Goal: Task Accomplishment & Management: Complete application form

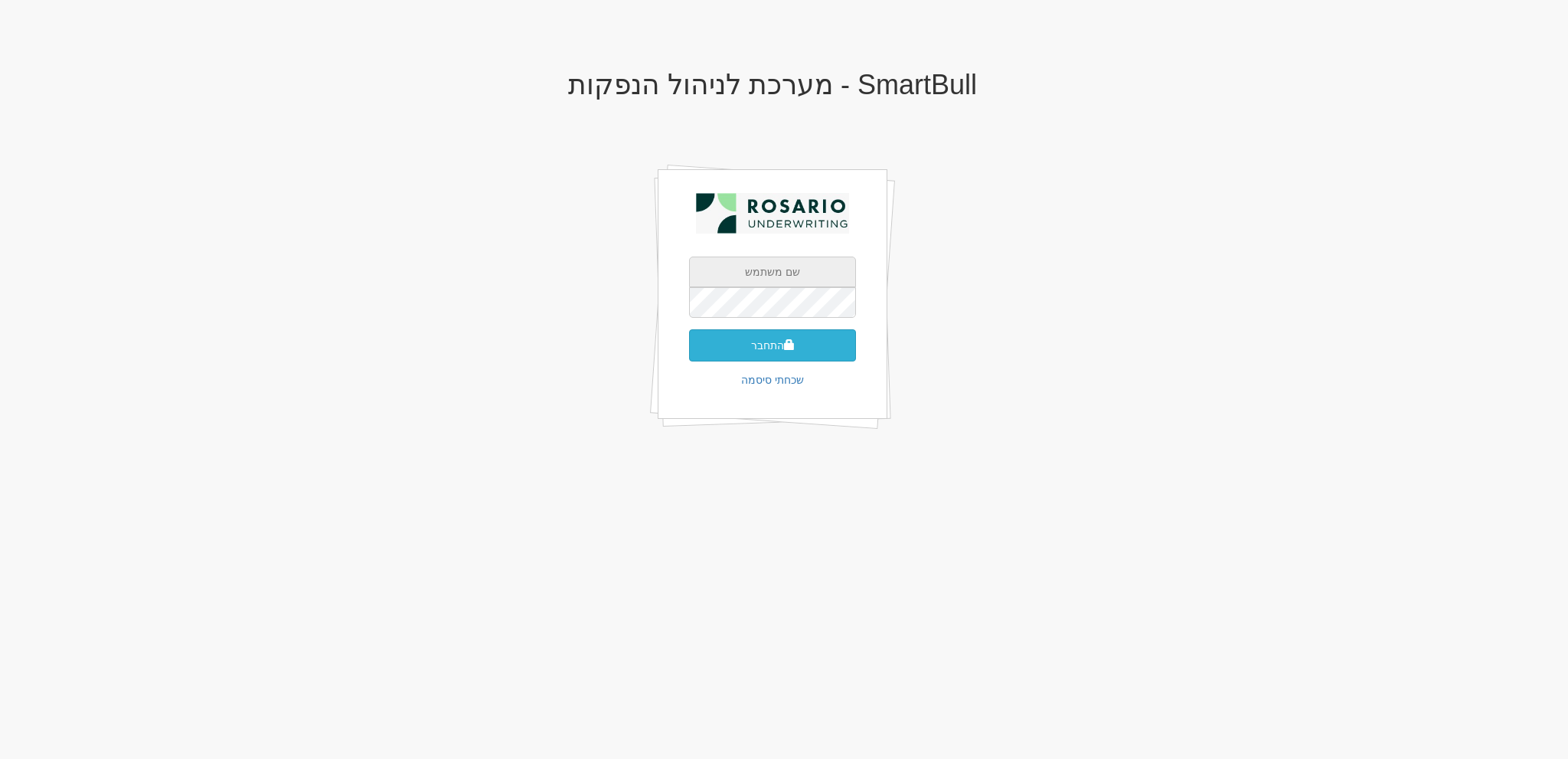
type input "[EMAIL_ADDRESS][DOMAIN_NAME]"
click at [842, 355] on button "התחבר" at bounding box center [773, 345] width 167 height 32
type input "331405"
click at [689, 352] on button "התחבר" at bounding box center [773, 368] width 167 height 32
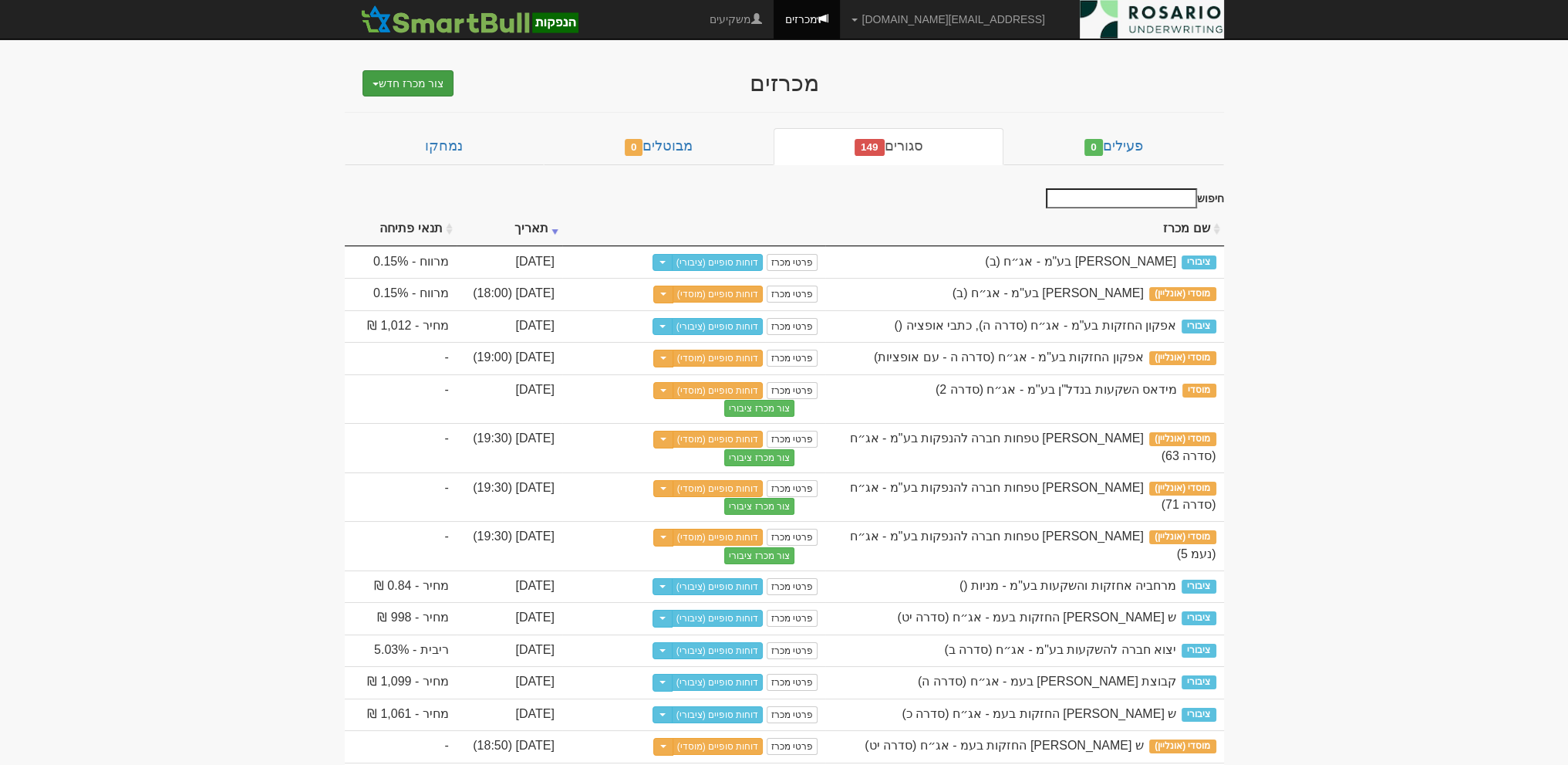
click at [424, 92] on button "צור מכרז חדש" at bounding box center [408, 83] width 92 height 26
click at [432, 105] on link "מוסדי" at bounding box center [368, 113] width 169 height 20
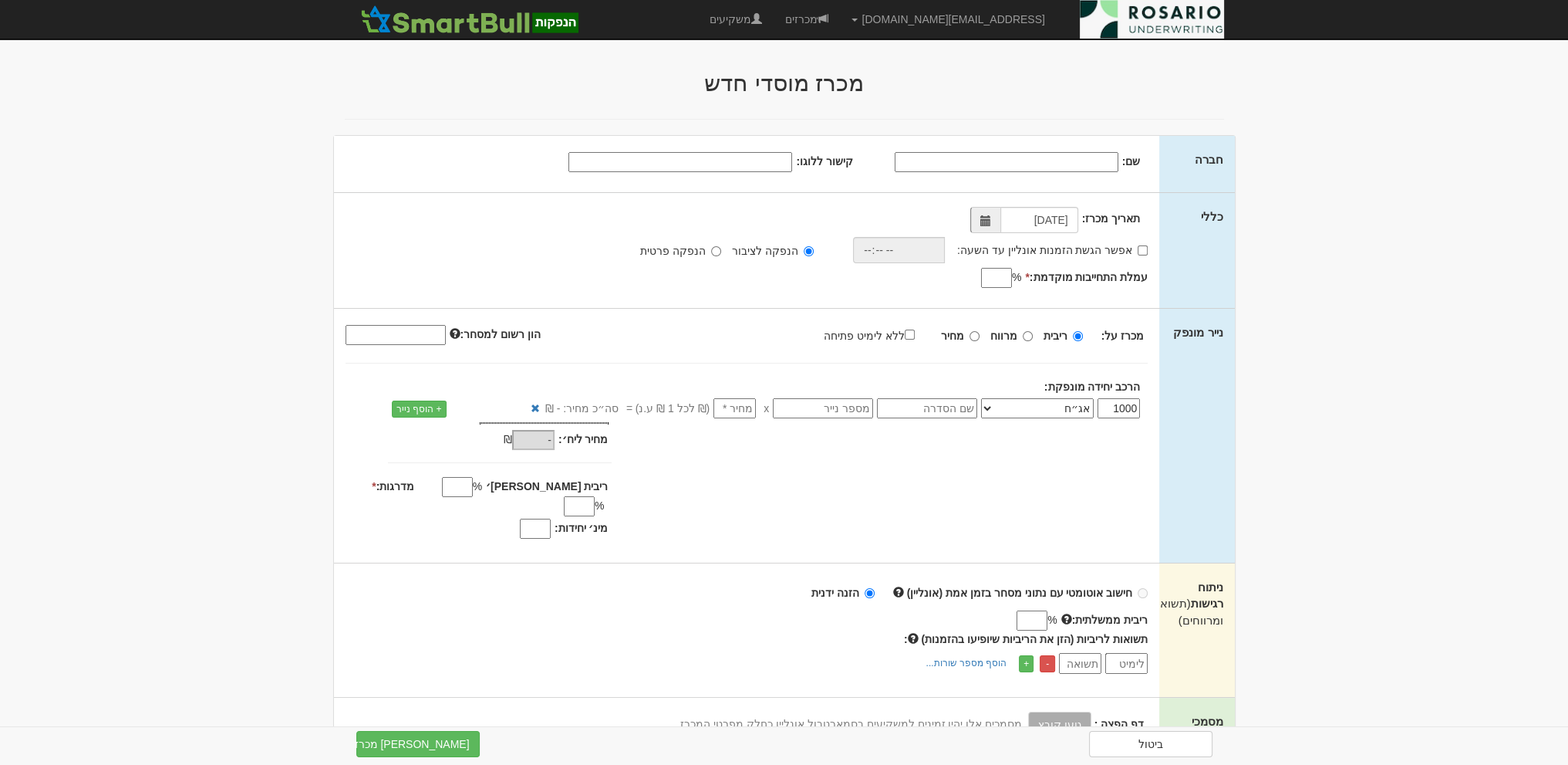
click at [1037, 157] on input "שם:" at bounding box center [1007, 162] width 224 height 20
click at [1018, 155] on input "שם:" at bounding box center [1007, 162] width 224 height 20
paste input "מישורים השקעות נדל"ן בע"מ"
type input "מישורים השקעות נדל"ן בע"מ"
click at [746, 166] on input "קישור ללוגו:" at bounding box center [681, 162] width 224 height 20
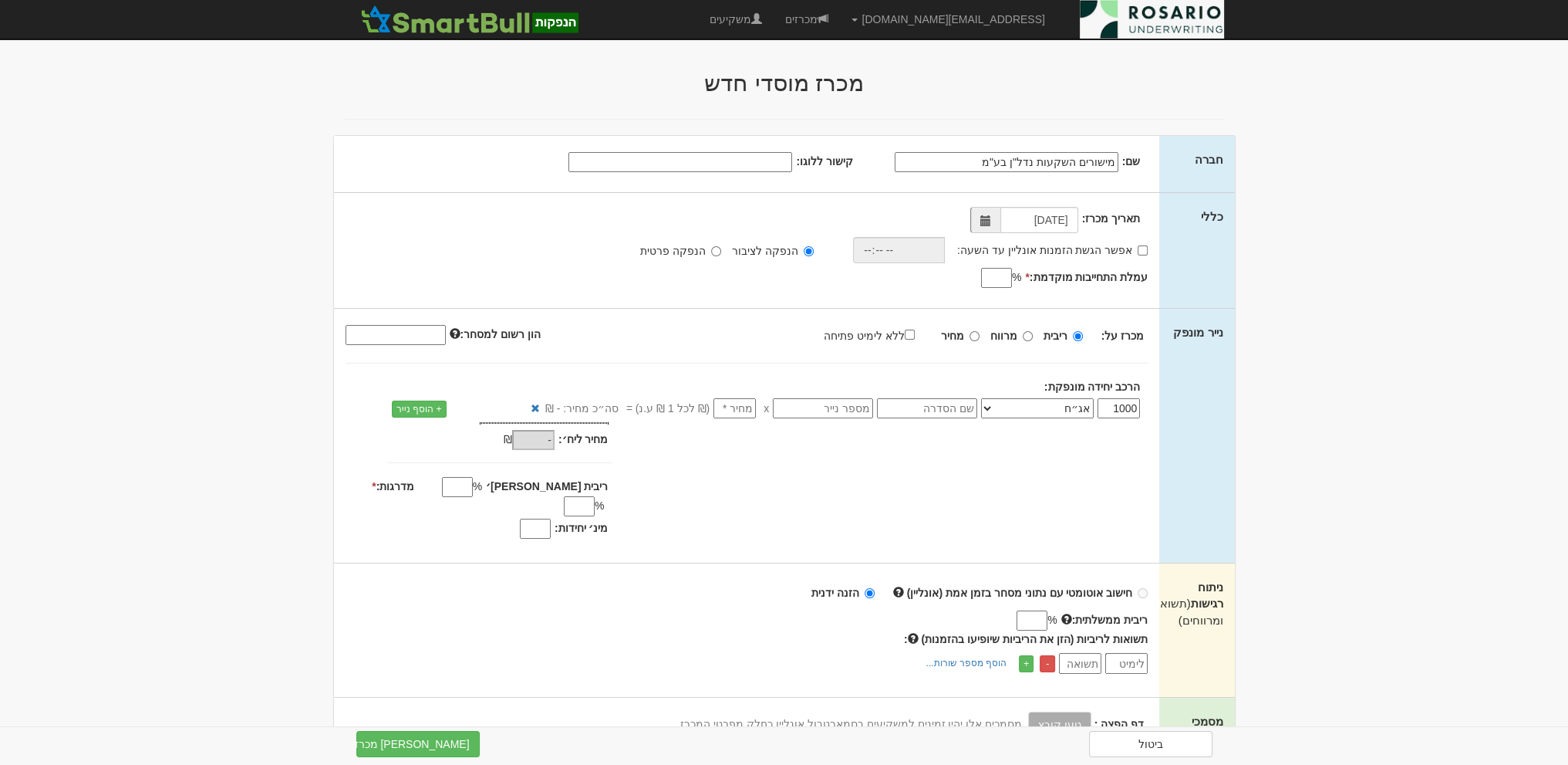
paste input "[URL][DOMAIN_NAME]"
type input "https://mayafiles.tase.co.il/logos/he-IL/001467.jpg"
click at [339, 149] on div "שם: מישורים השקעות נדל"ן בע"מ קישור ללוגו:" at bounding box center [737, 160] width 806 height 23
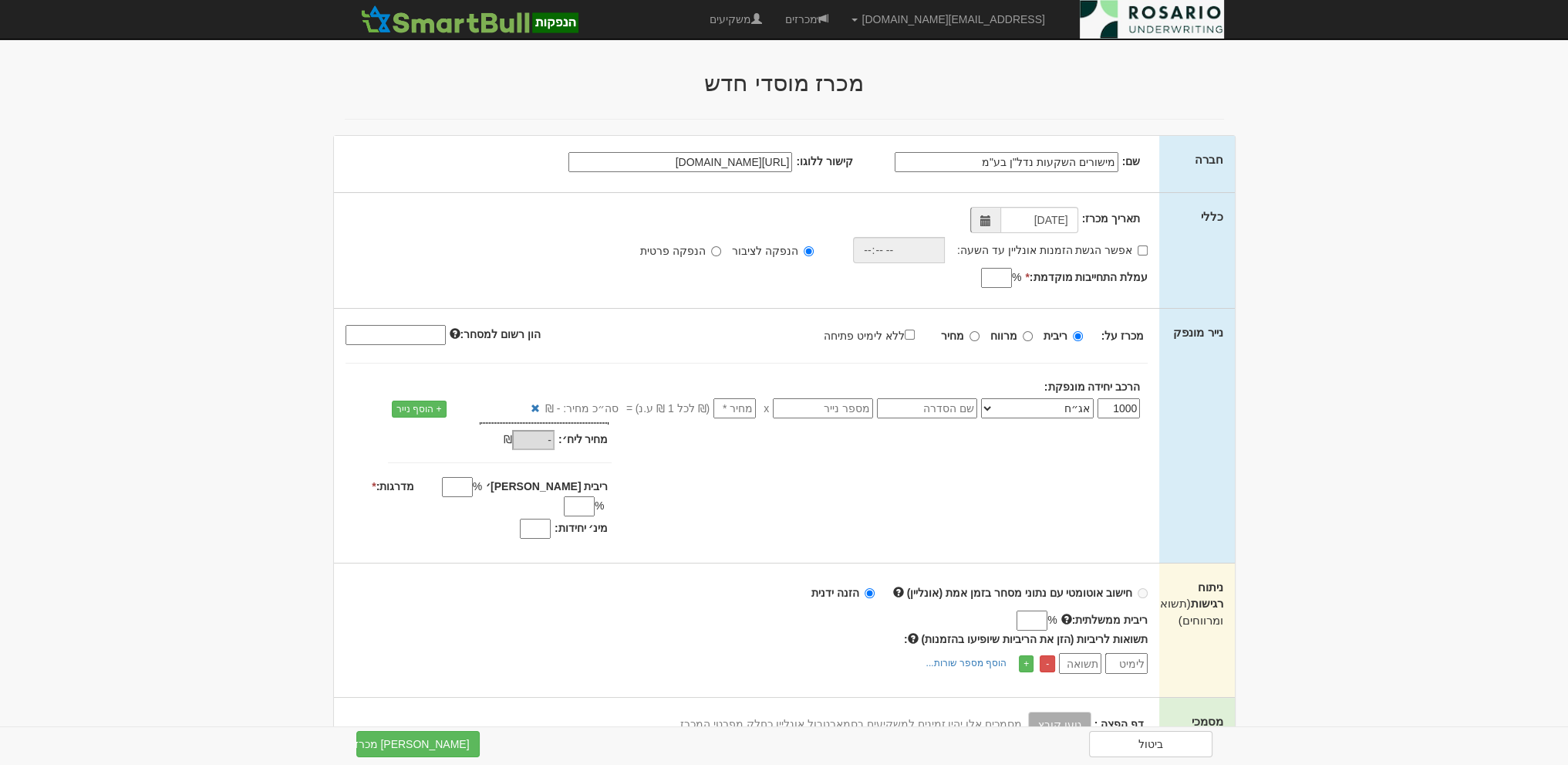
click at [998, 220] on span at bounding box center [985, 220] width 30 height 26
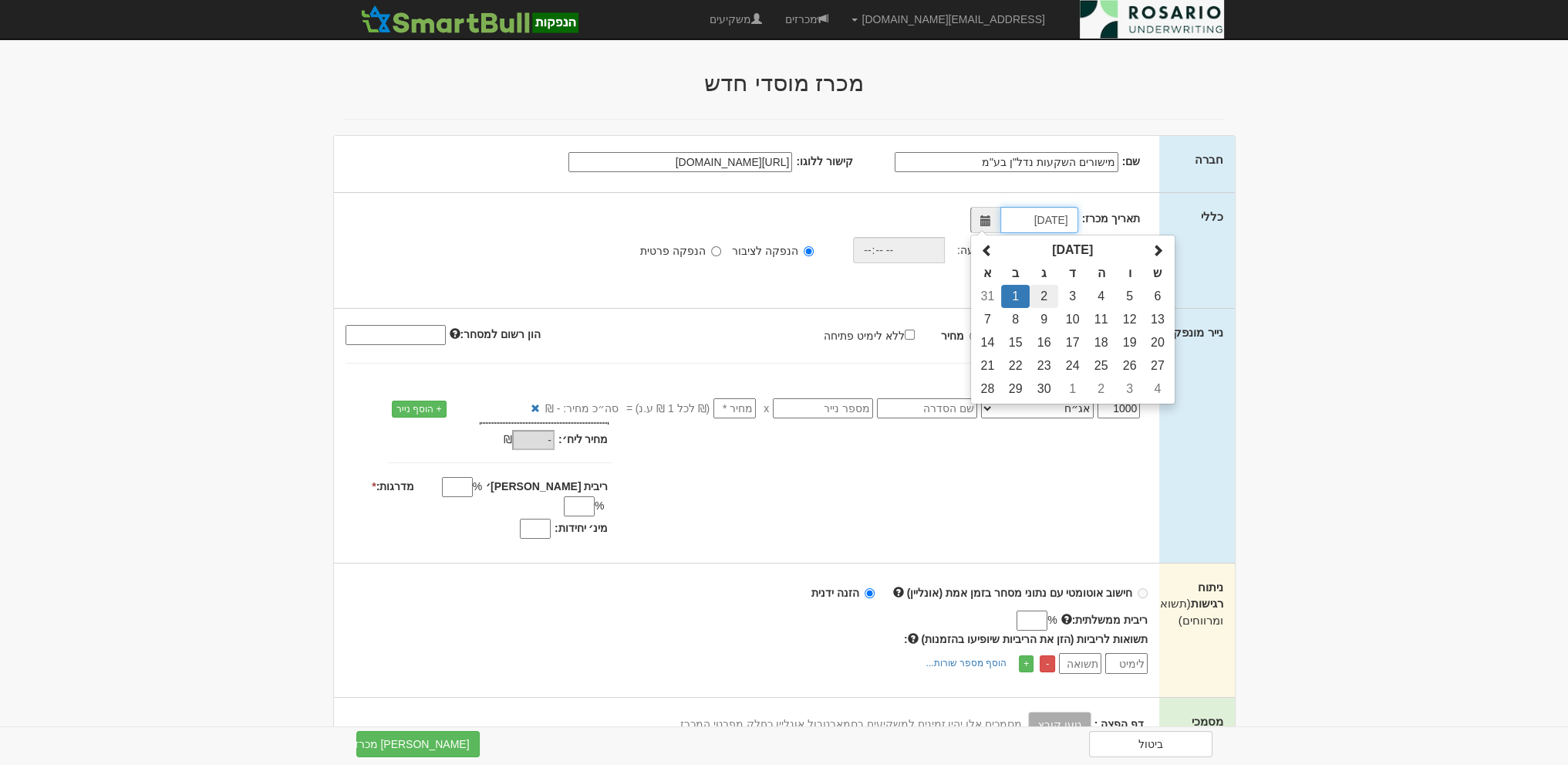
click at [1054, 302] on td "2" at bounding box center [1044, 295] width 29 height 23
type input "02/09/2025"
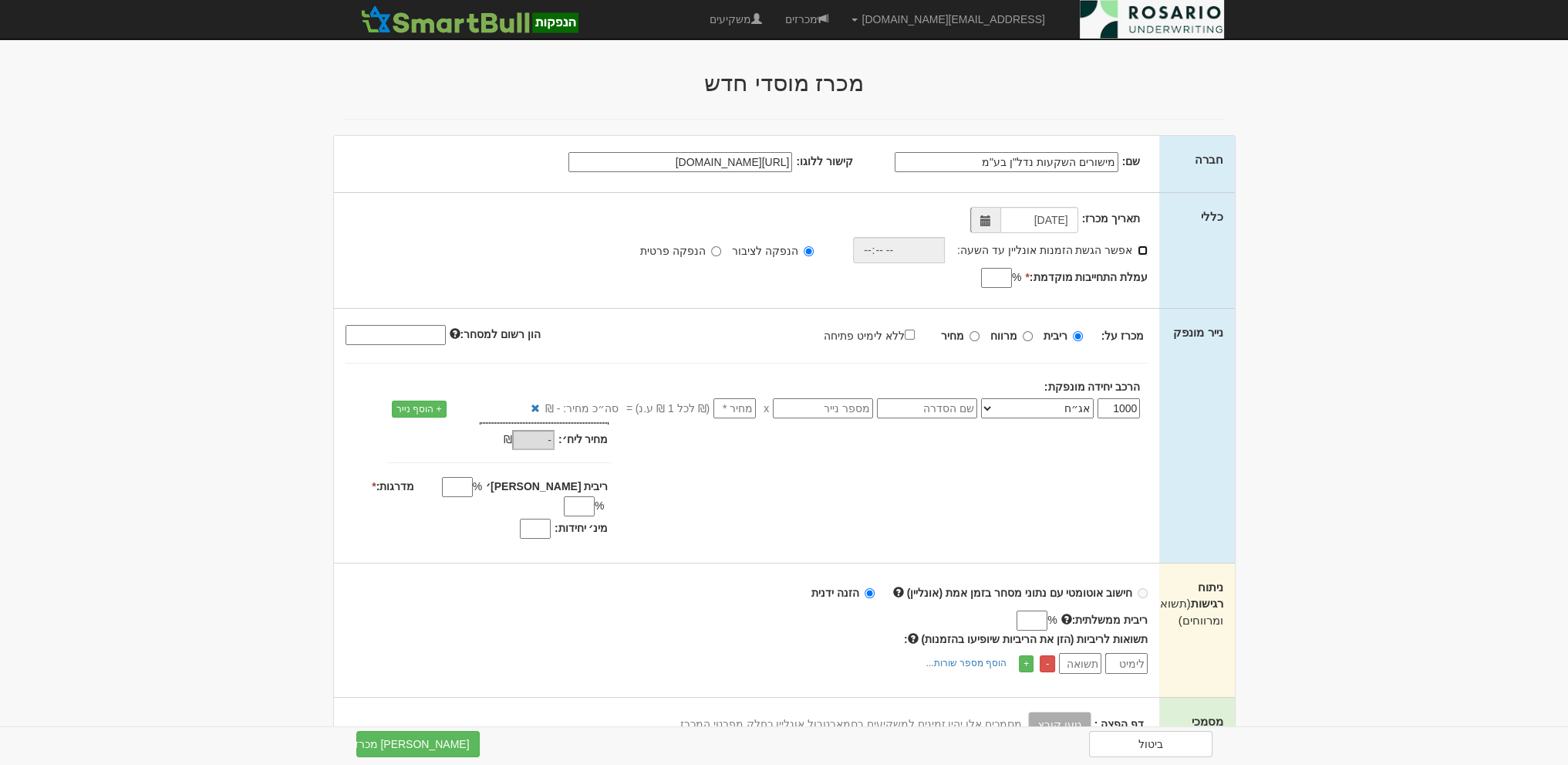
click at [1145, 250] on input "אפשר הגשת הזמנות אונליין עד השעה:" at bounding box center [1143, 250] width 10 height 10
checkbox input "true"
click at [889, 249] on input "time" at bounding box center [895, 250] width 92 height 26
type input "18:30"
click at [562, 207] on div "אפשר הגשת הזמנות אונליין עד השעה: * 18:30 הנפקה לציבור הנפקה פרטית * %" at bounding box center [747, 235] width 803 height 56
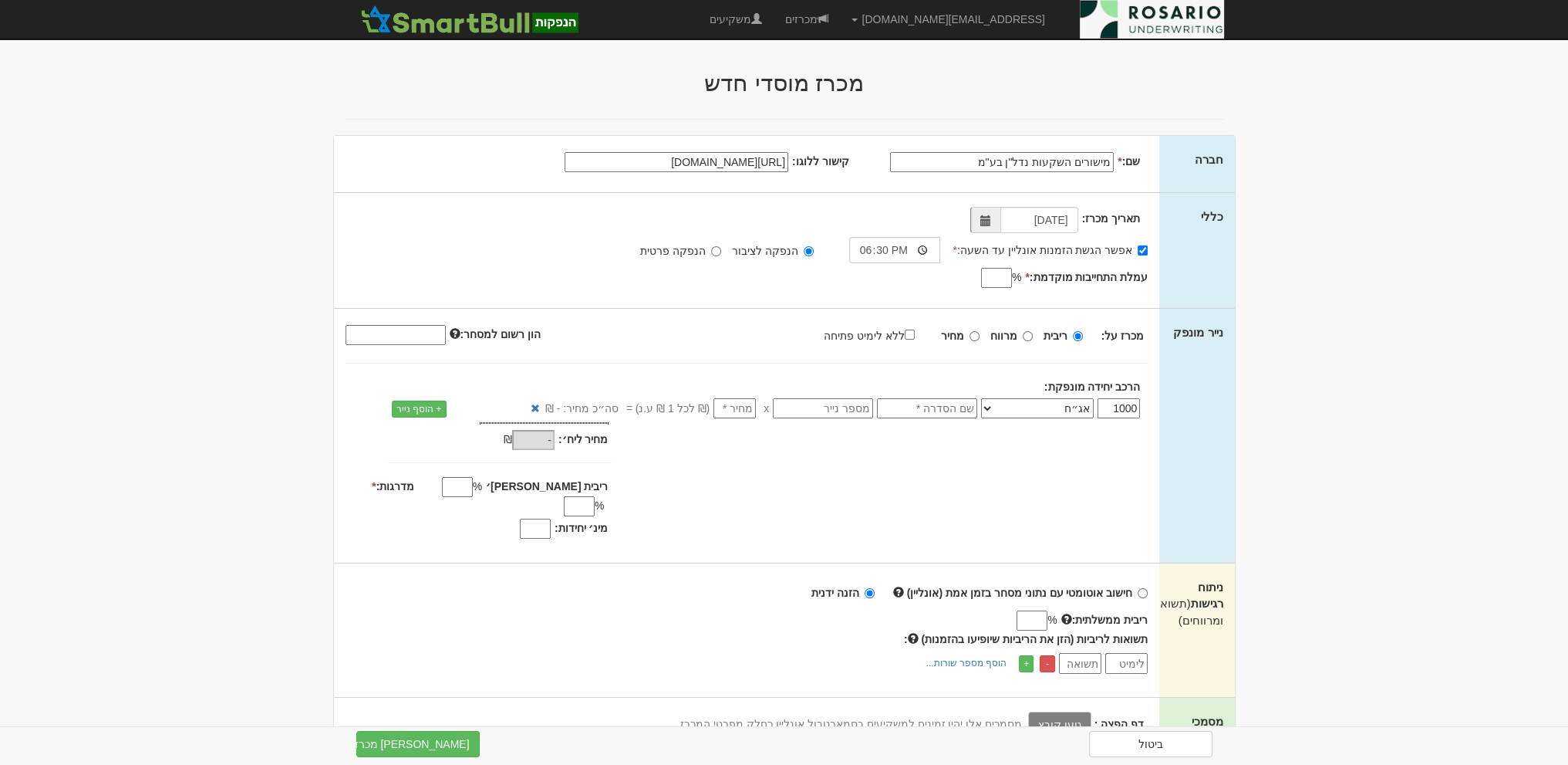
click at [994, 284] on input "עמלת התחייבות מוקדמת: *" at bounding box center [997, 278] width 31 height 20
type input "0.5"
click at [795, 292] on div "תאריך מכרז: 02/09/2025 אפשר הגשת הזמנות אונליין עד השעה: * 18:30 * % 0.5" at bounding box center [746, 250] width 826 height 115
click at [974, 334] on input "מחיר" at bounding box center [975, 336] width 10 height 10
radio input "true"
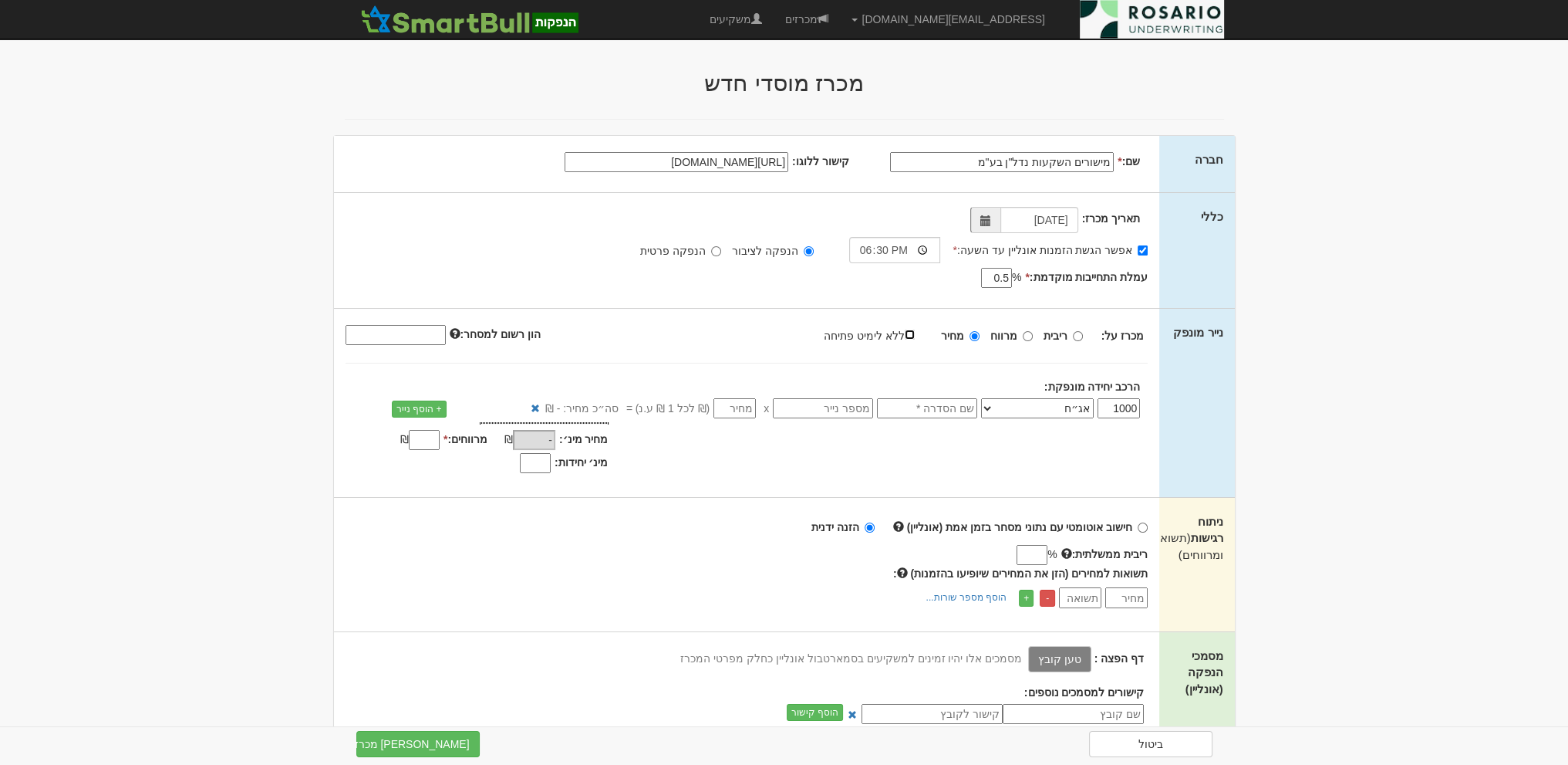
click at [912, 337] on input "ללא לימיט פתיחה" at bounding box center [910, 335] width 10 height 10
checkbox input "true"
type input "100"
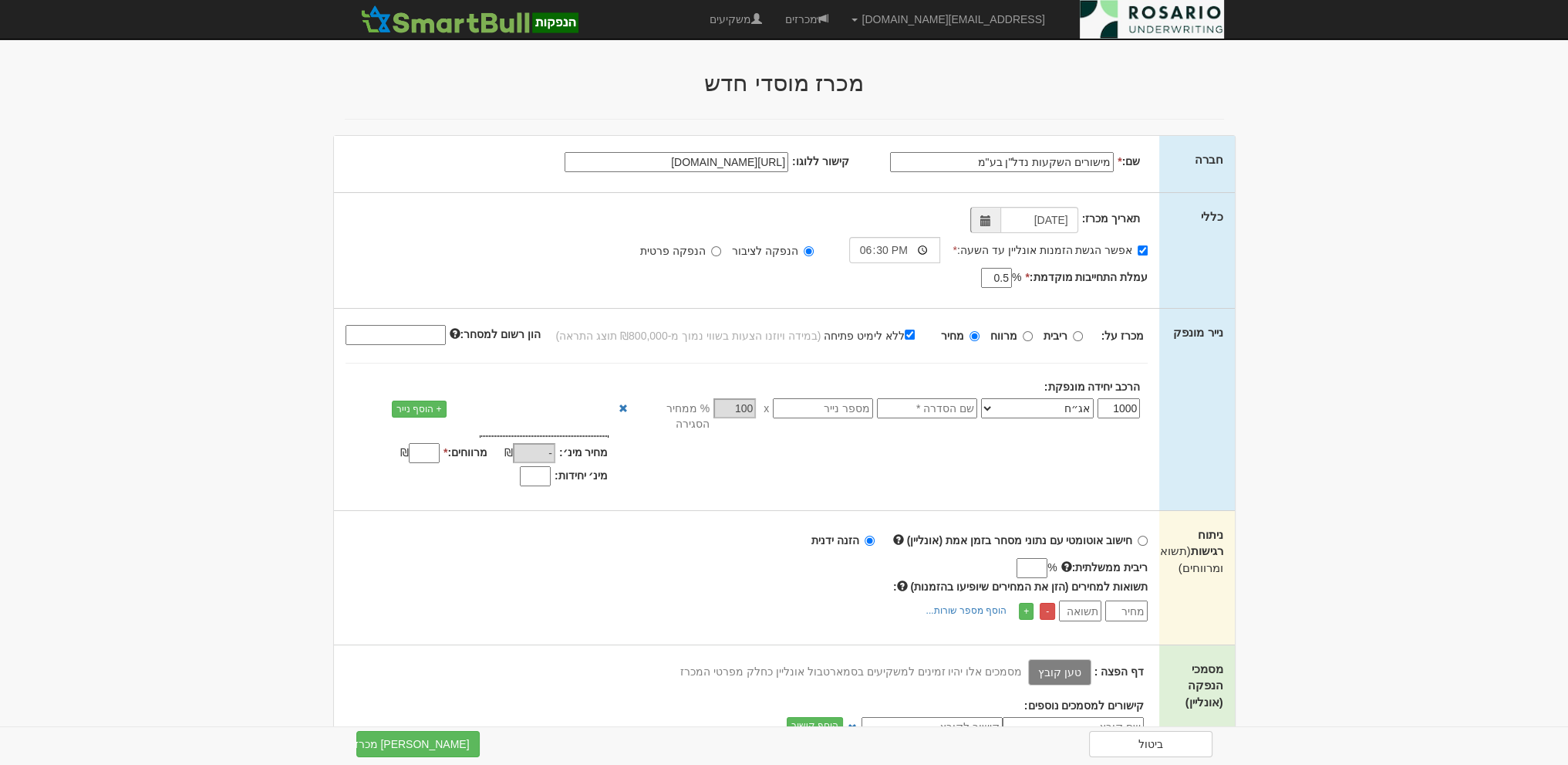
click at [936, 413] on input "text" at bounding box center [927, 408] width 100 height 20
type input "י"
click at [824, 401] on input "text" at bounding box center [823, 408] width 100 height 20
click at [837, 407] on input "text" at bounding box center [823, 408] width 100 height 20
paste input "1212547"
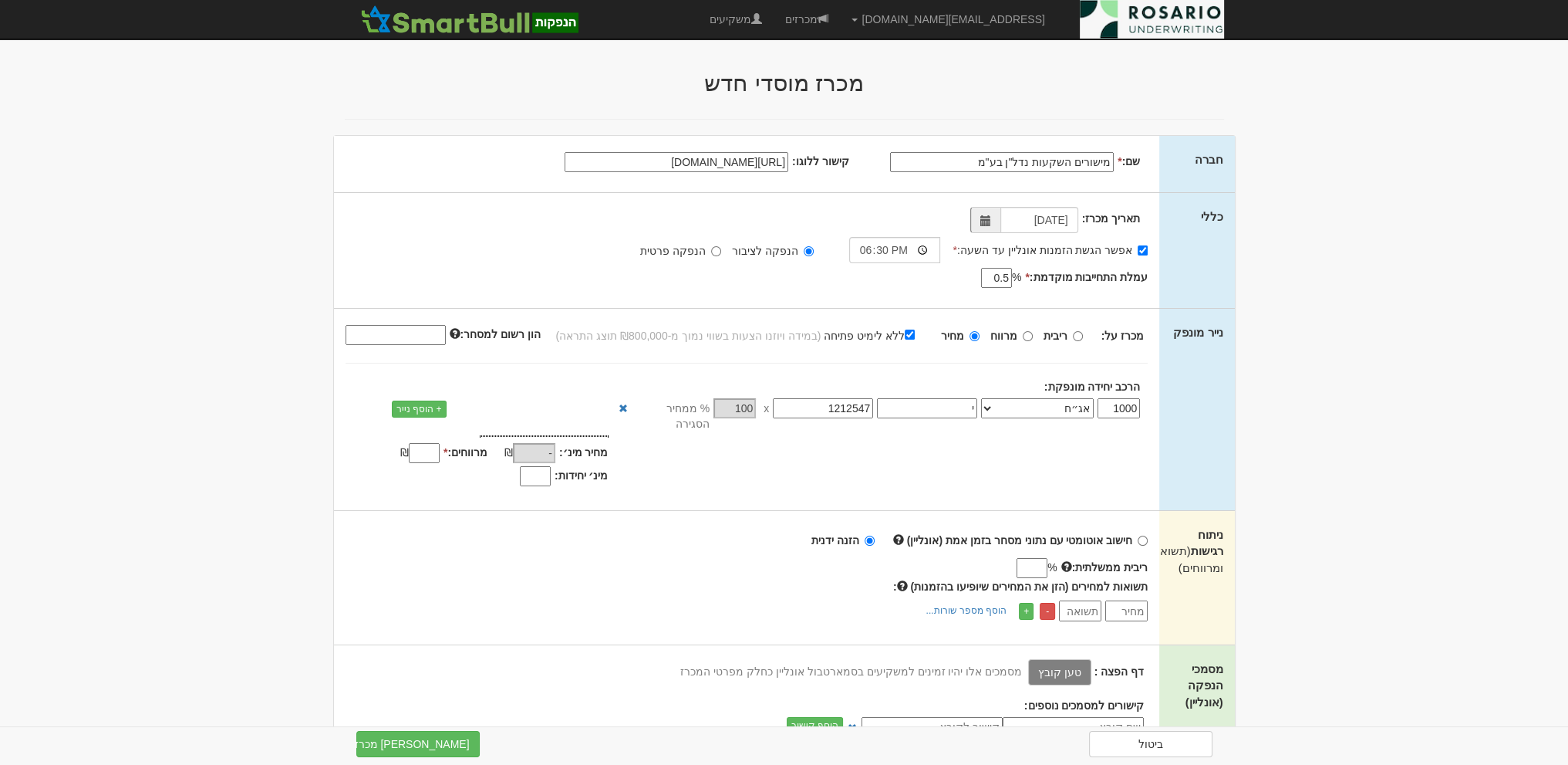
type input "1212547"
click at [832, 446] on div "מחיר מינ׳: - ₪ * -" at bounding box center [746, 463] width 826 height 55
click at [429, 443] on input "מרווחים: *" at bounding box center [424, 453] width 31 height 20
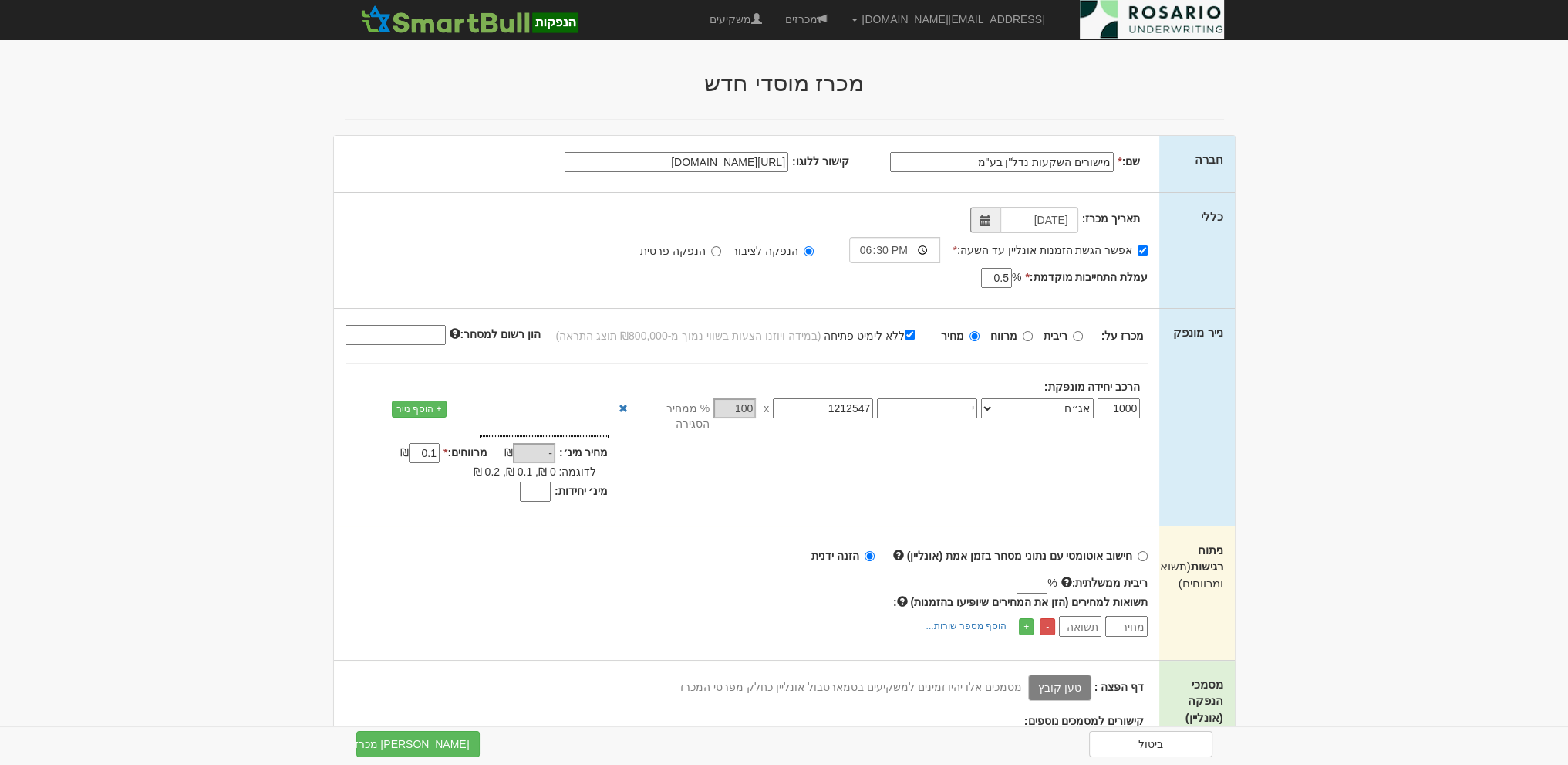
click at [435, 443] on input "0.1" at bounding box center [424, 453] width 31 height 20
type input "0.1"
click at [421, 456] on div "מחיר מינ׳: - ₪ * 0.1 - % * %" at bounding box center [471, 471] width 275 height 62
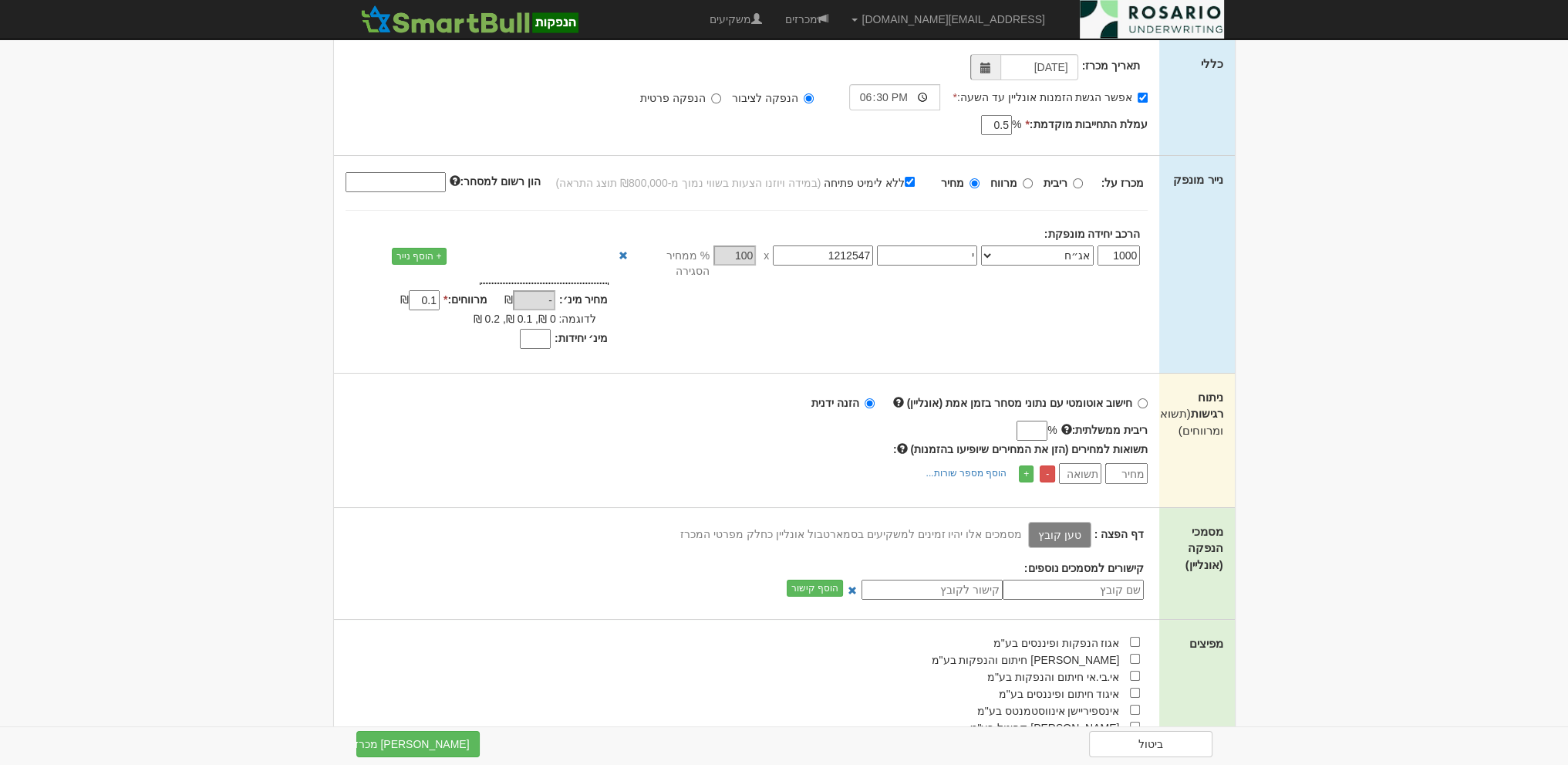
scroll to position [155, 0]
click at [744, 308] on div "מחיר מינ׳: - ₪ * 0.1 -" at bounding box center [746, 317] width 826 height 71
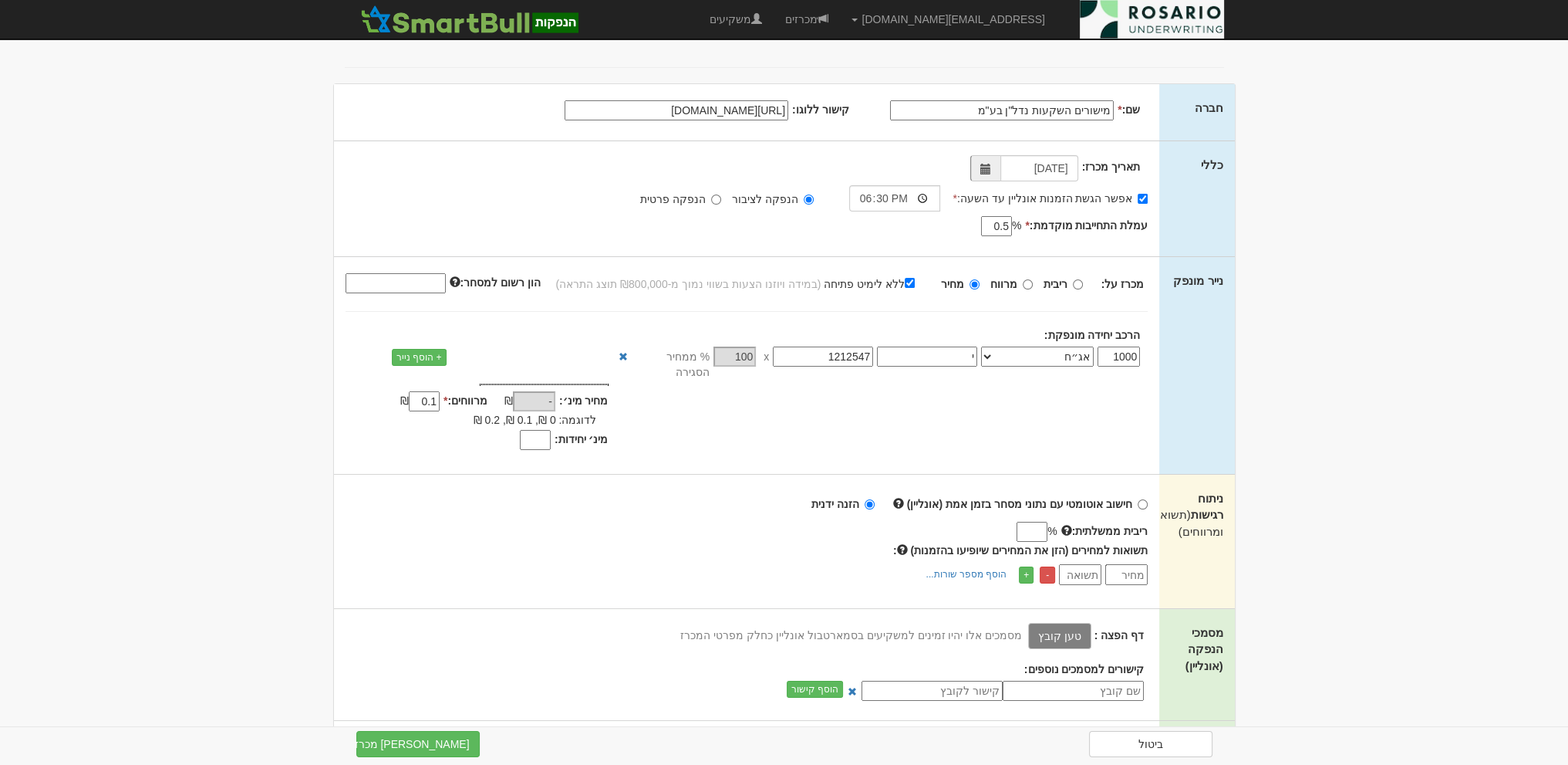
scroll to position [58, 0]
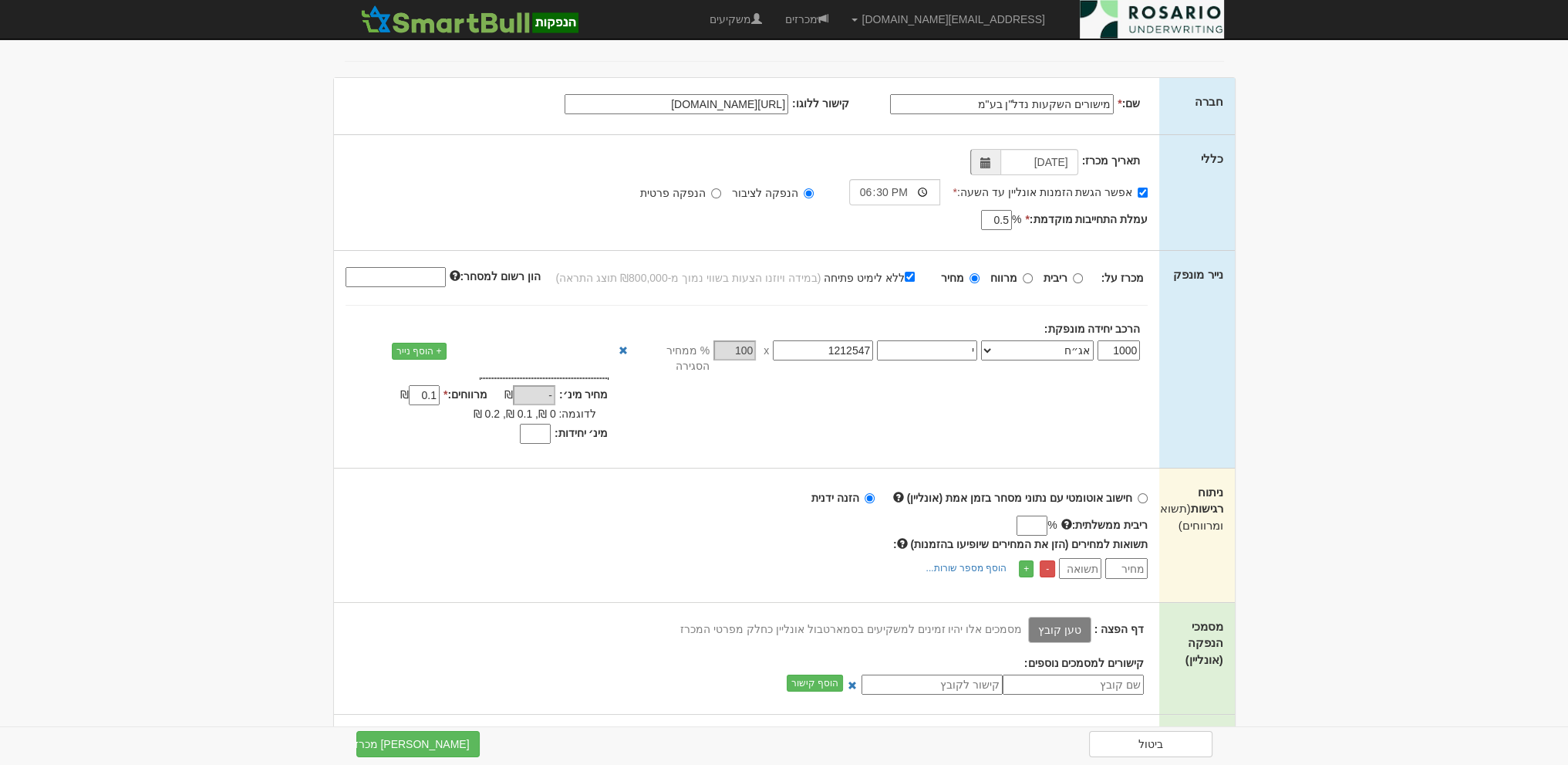
click at [397, 276] on input "הון רשום למסחר:" at bounding box center [396, 277] width 100 height 20
type input "100000000"
click at [406, 216] on div "תאריך מכרז: 02/09/2025 אפשר הגשת הזמנות אונליין עד השעה: * 18:30 * % 0.5" at bounding box center [746, 192] width 826 height 115
click at [454, 299] on div "מכרז על: ריבית מרווח מחיר ללא לימיט פתיחה" at bounding box center [747, 301] width 803 height 72
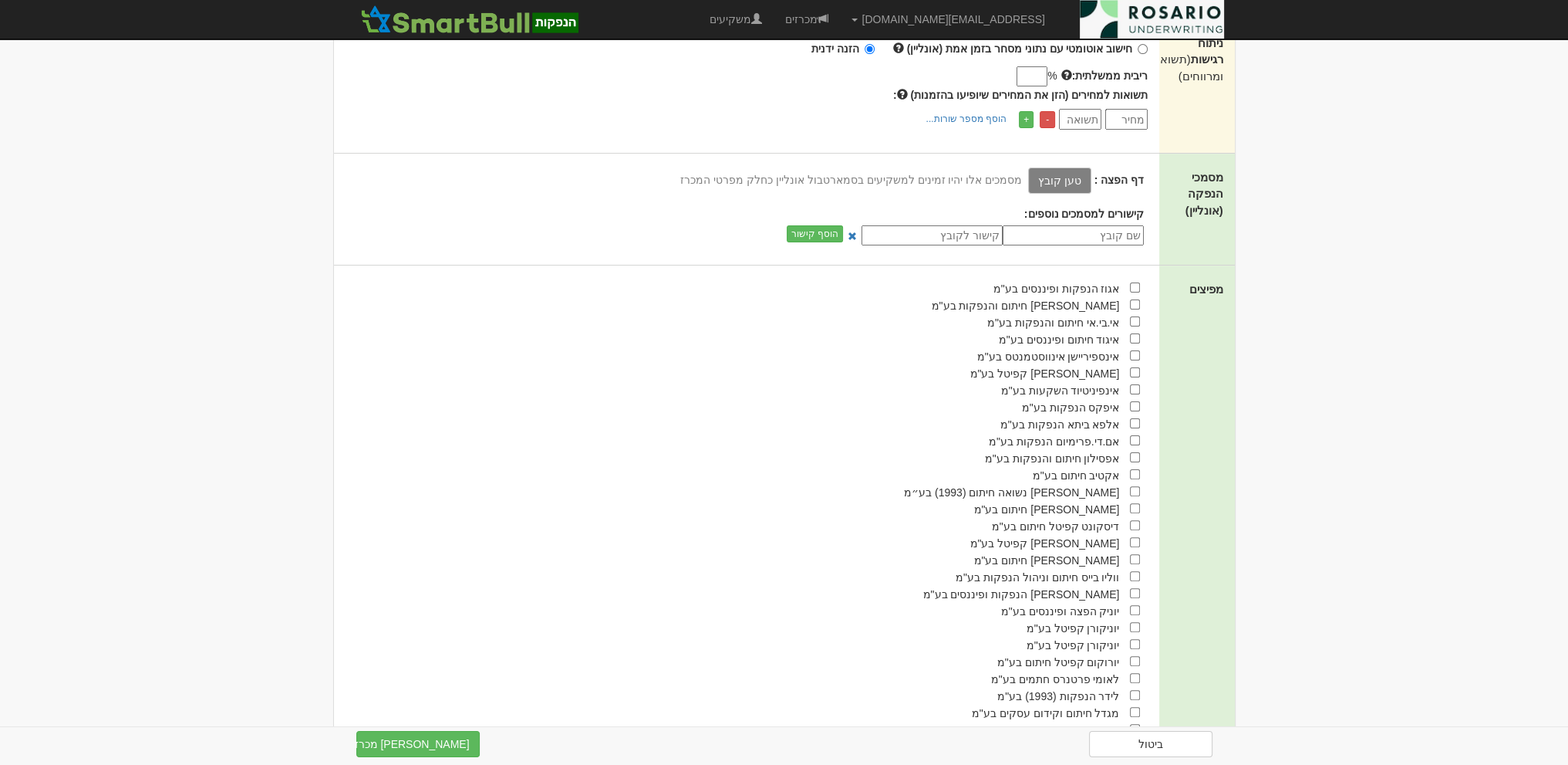
scroll to position [676, 0]
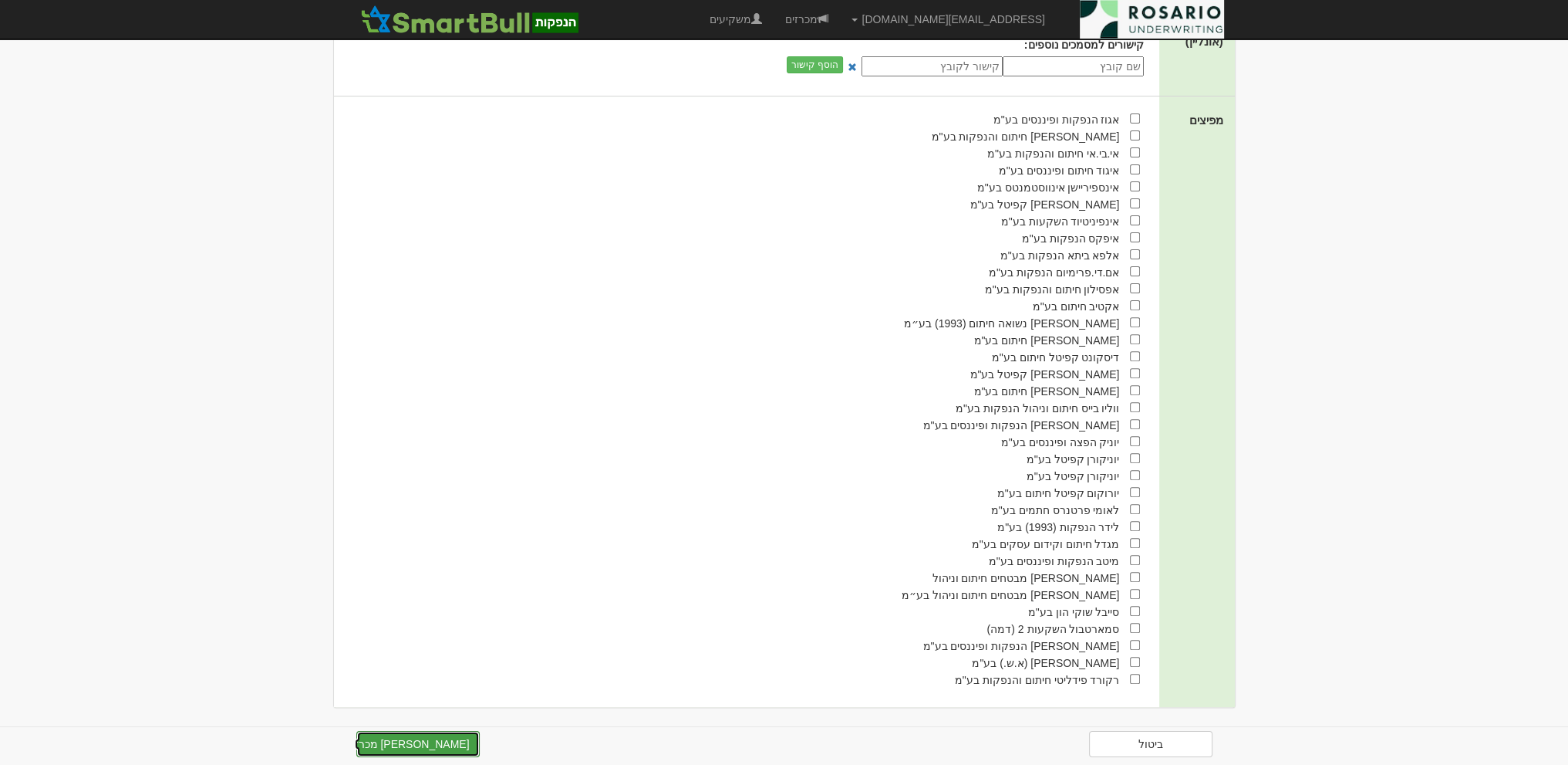
click at [445, 747] on button "צור מכרז" at bounding box center [418, 744] width 123 height 26
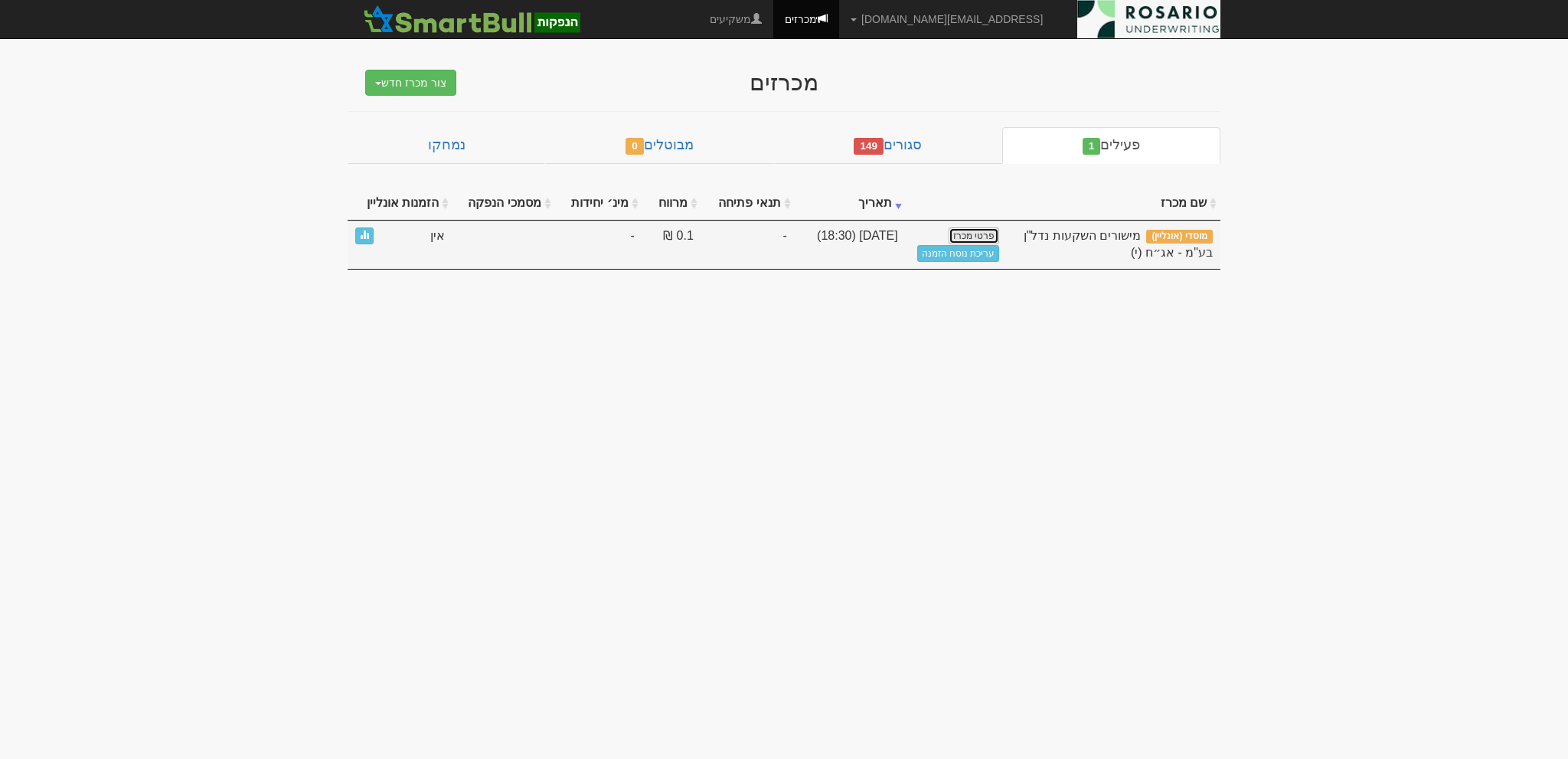
click at [979, 236] on link "פרטי מכרז" at bounding box center [974, 236] width 51 height 17
click at [965, 254] on link "עריכת נוסח הזמנה" at bounding box center [959, 254] width 83 height 17
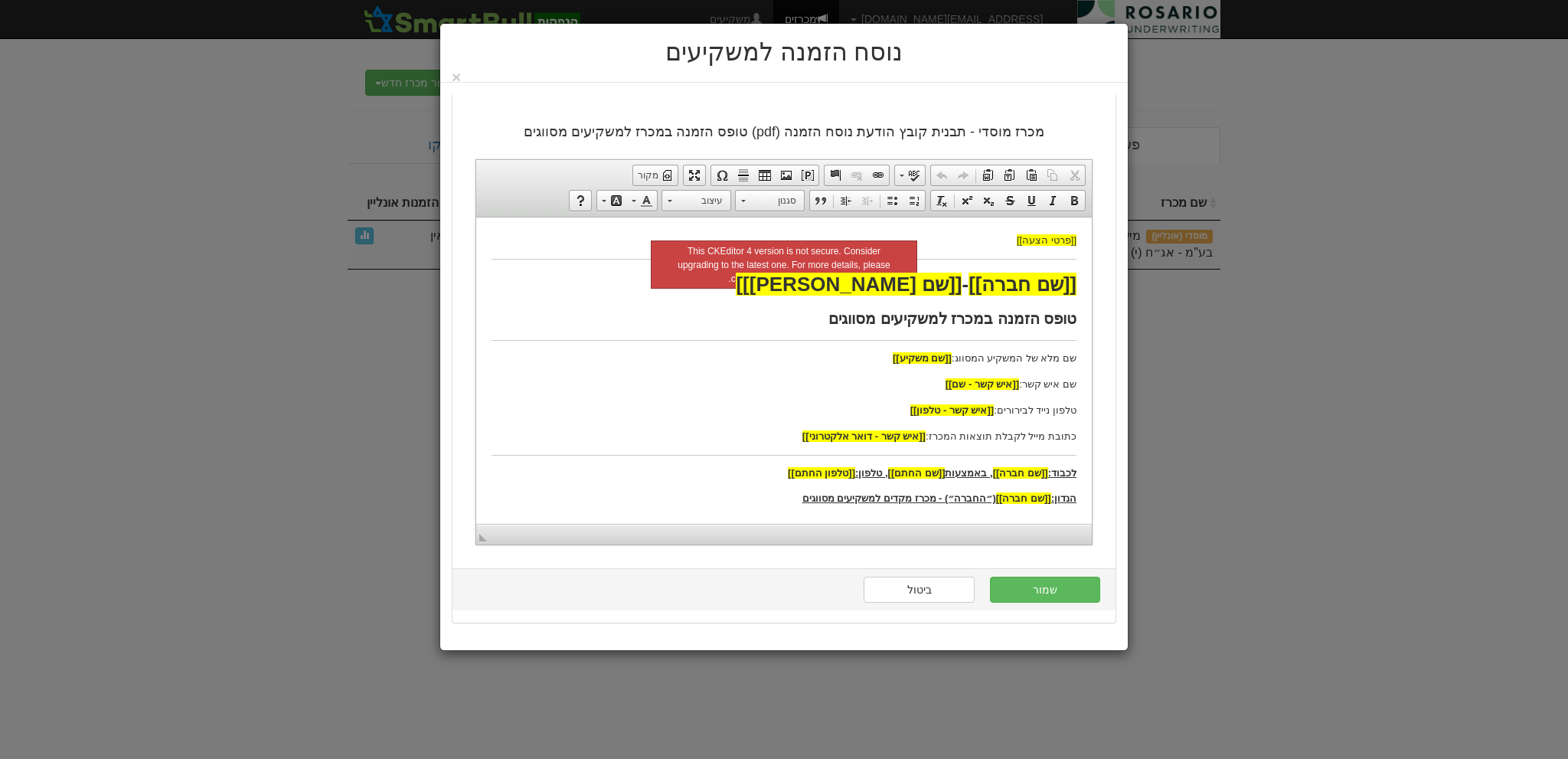
click at [208, 211] on div "נוסח הזמנה למשקיעים ×" at bounding box center [784, 379] width 1568 height 759
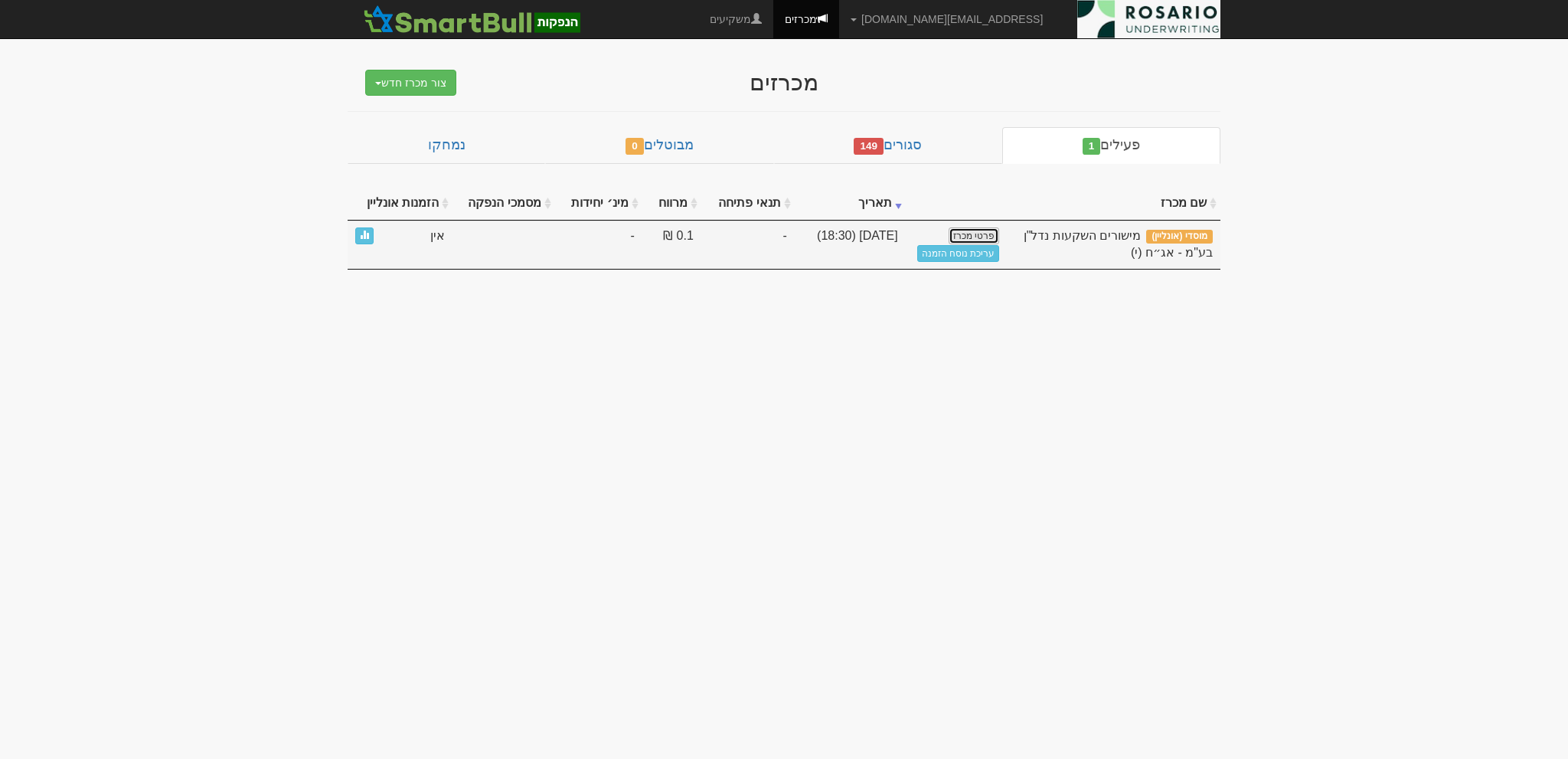
click at [979, 238] on link "פרטי מכרז" at bounding box center [974, 236] width 51 height 17
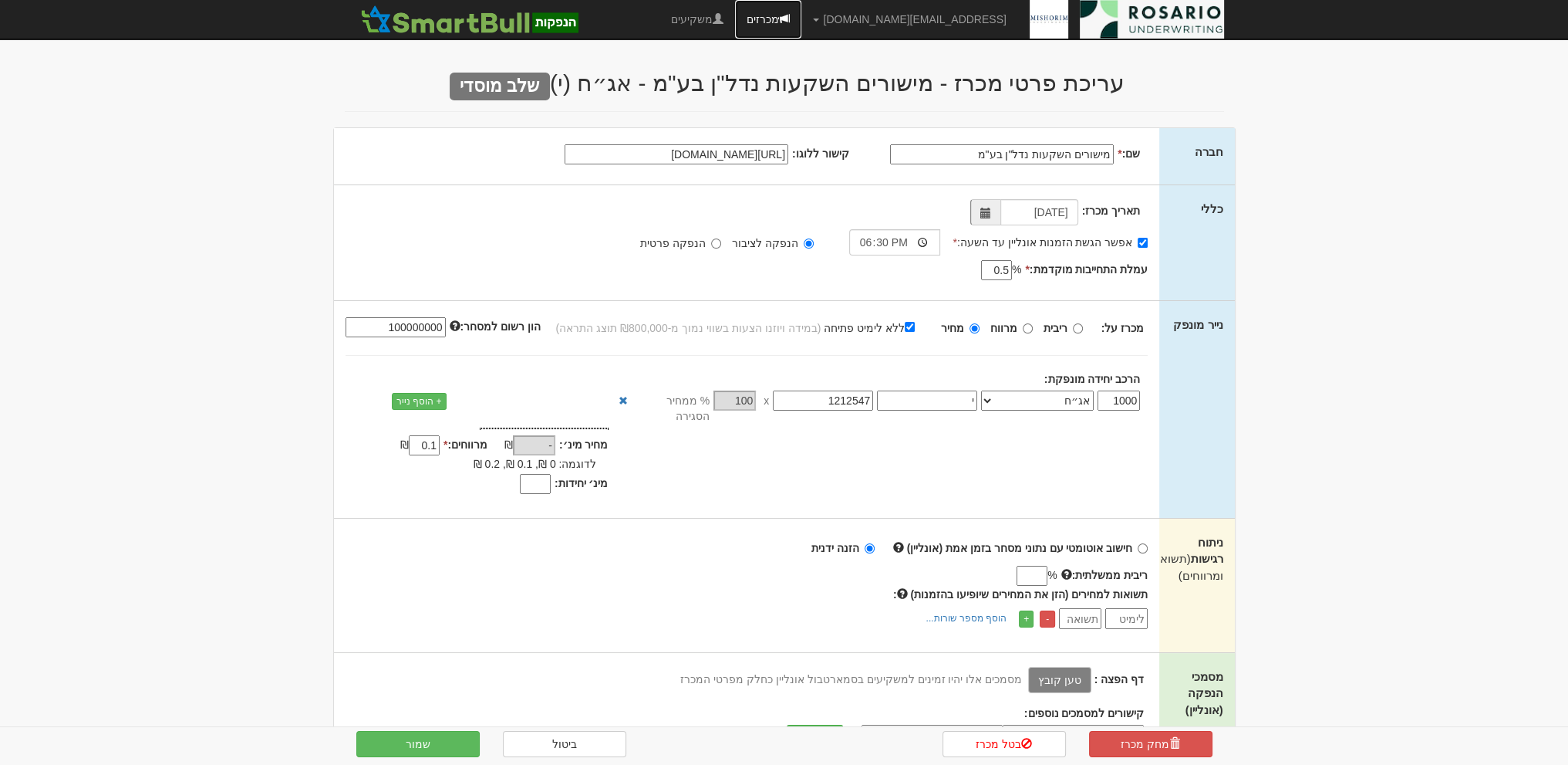
click at [801, 14] on link "מכרזים" at bounding box center [768, 19] width 66 height 38
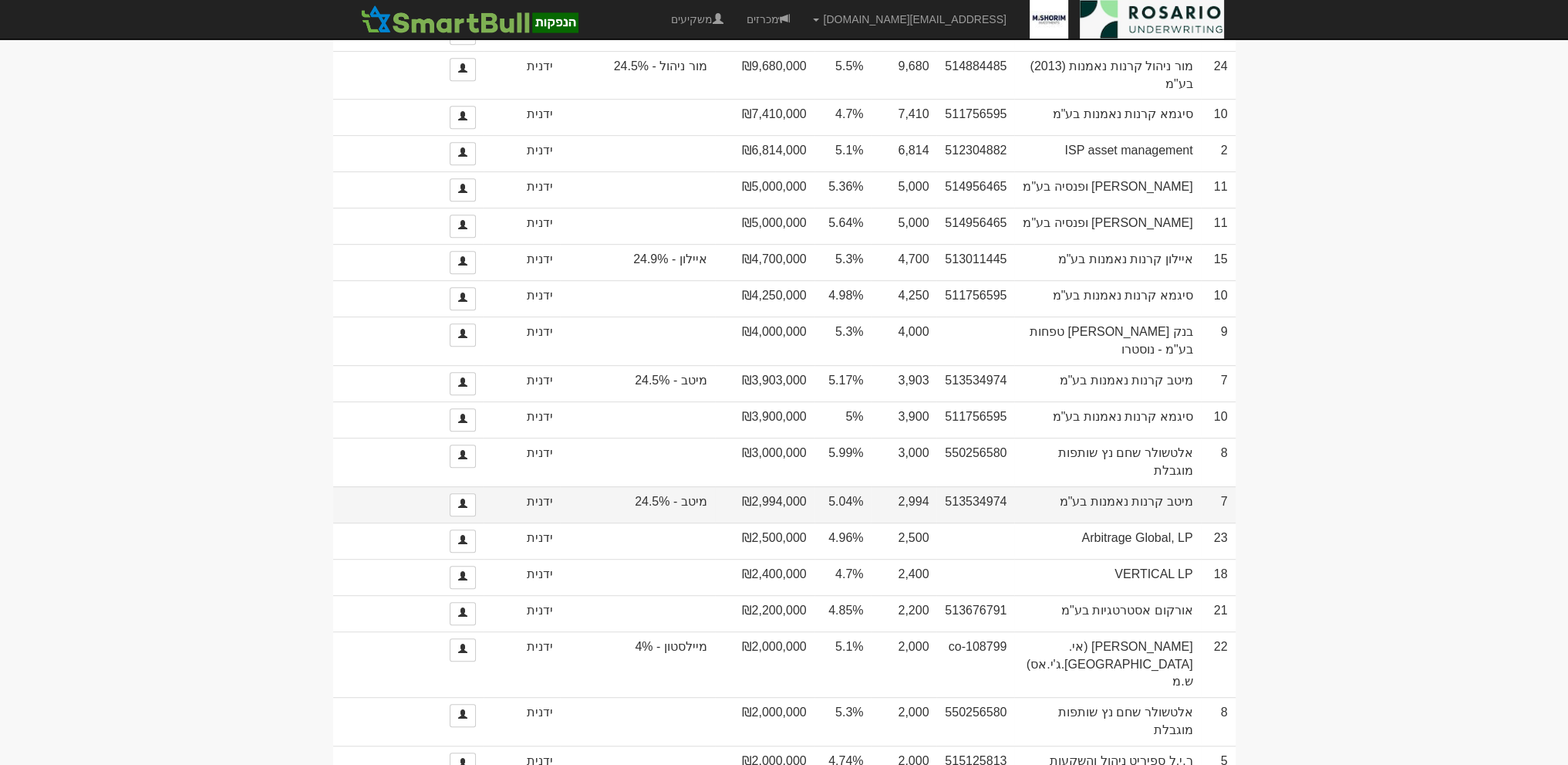
scroll to position [1150, 0]
